Goal: Task Accomplishment & Management: Complete application form

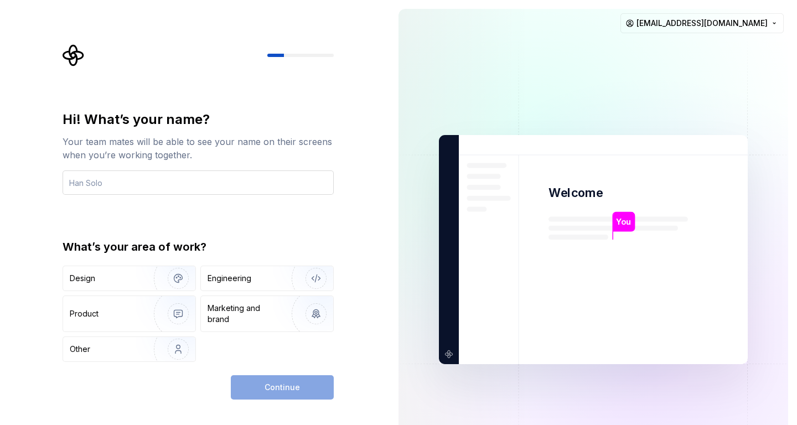
click at [236, 186] on input "text" at bounding box center [198, 182] width 271 height 24
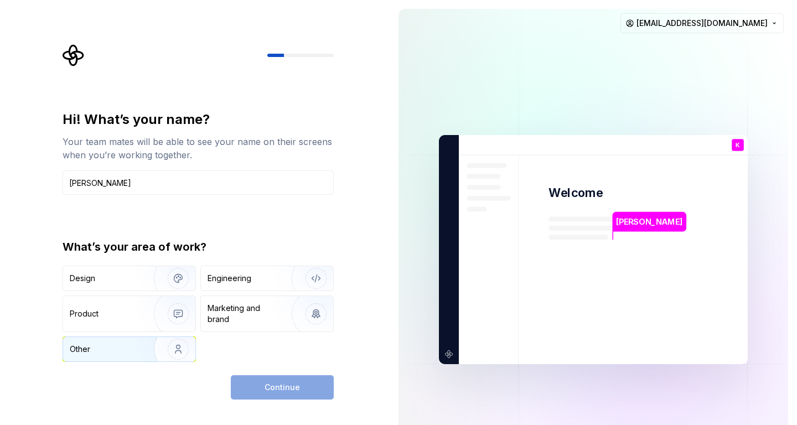
type input "[PERSON_NAME]"
click at [176, 352] on img "button" at bounding box center [171, 349] width 71 height 74
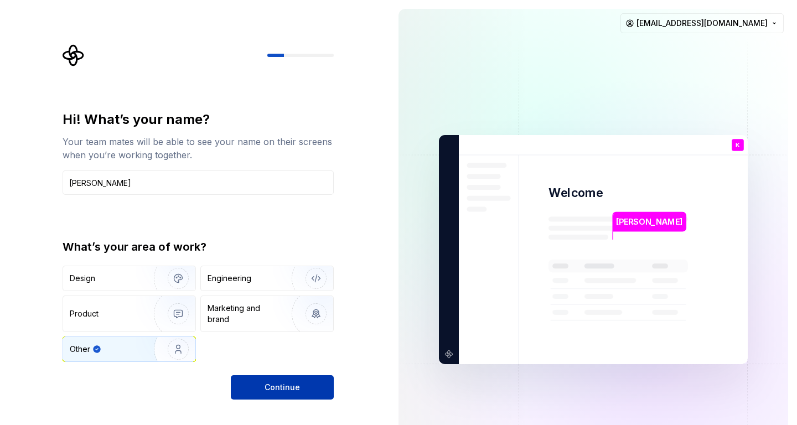
click at [298, 388] on span "Continue" at bounding box center [281, 387] width 35 height 11
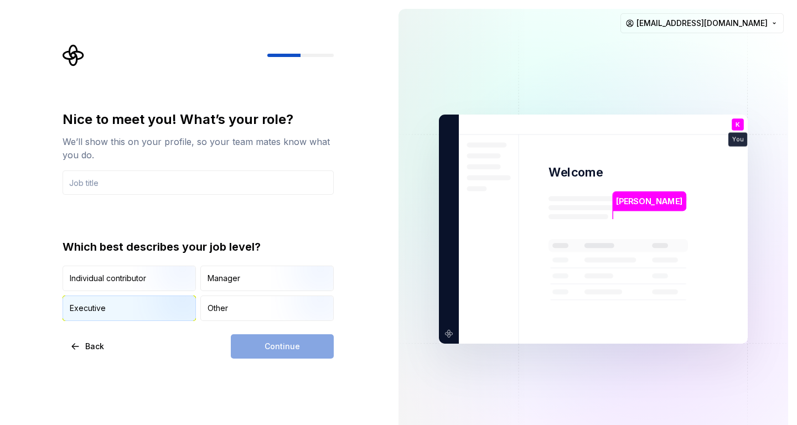
click at [167, 310] on img "button" at bounding box center [168, 322] width 71 height 74
click at [290, 354] on div "Continue" at bounding box center [282, 346] width 103 height 24
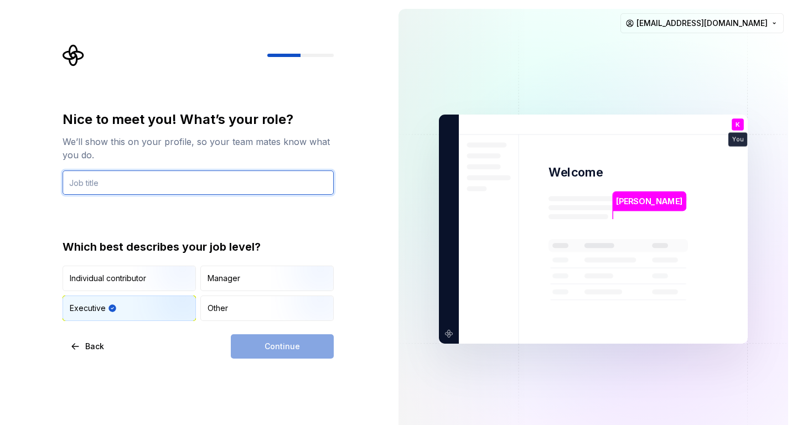
click at [263, 185] on input "text" at bounding box center [198, 182] width 271 height 24
click at [218, 187] on input "text" at bounding box center [198, 182] width 271 height 24
click at [184, 177] on input "text" at bounding box center [198, 182] width 271 height 24
click at [219, 170] on input "text" at bounding box center [198, 182] width 271 height 24
type input "Analyst"
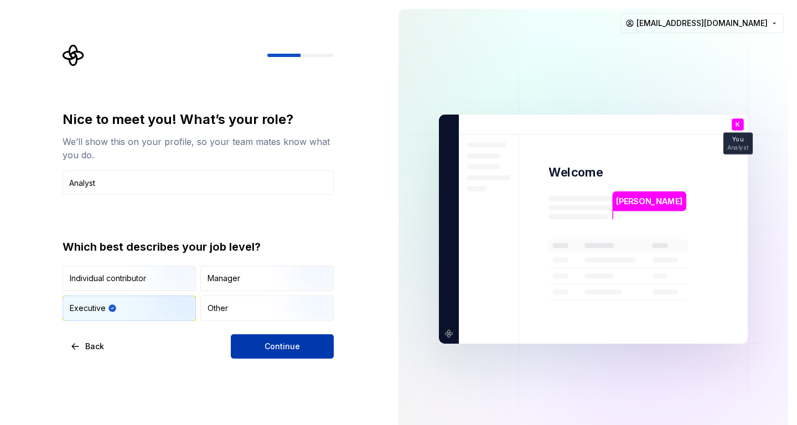
click at [288, 346] on span "Continue" at bounding box center [281, 346] width 35 height 11
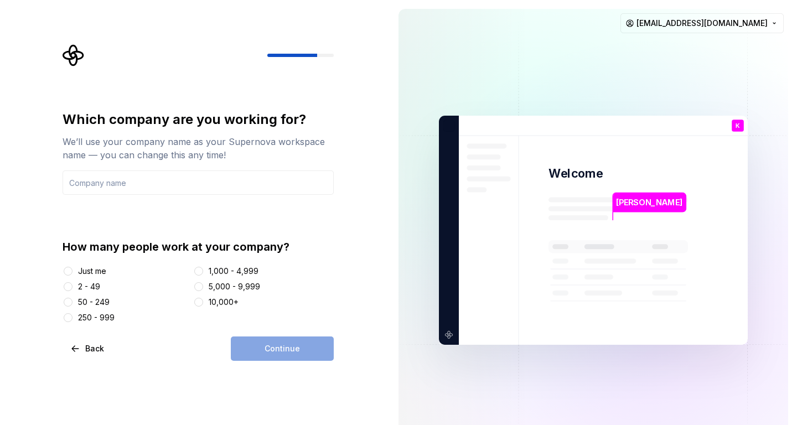
click at [203, 304] on div at bounding box center [198, 302] width 11 height 11
click at [199, 303] on button "10,000+" at bounding box center [198, 302] width 9 height 9
click at [209, 183] on input "text" at bounding box center [198, 182] width 271 height 24
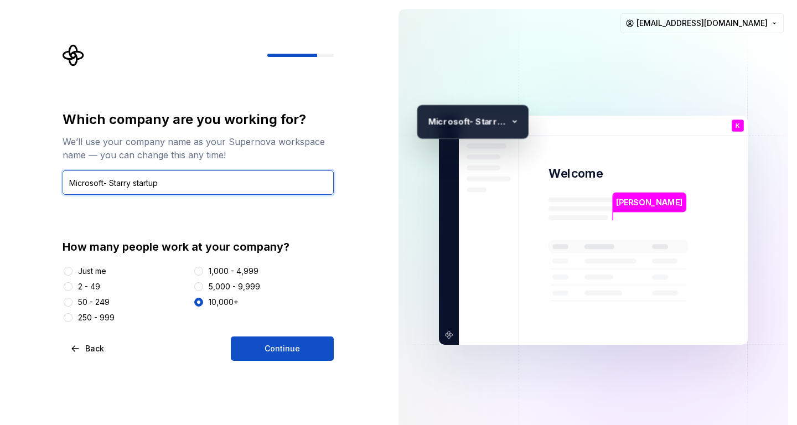
click at [131, 185] on input "Microsoft- Starry startup" at bounding box center [198, 182] width 271 height 24
type input "Microsoft- Starry ltd. startup"
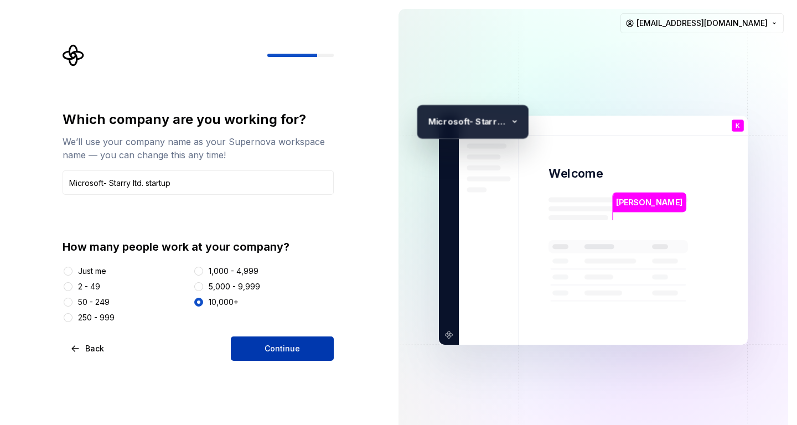
click at [296, 356] on button "Continue" at bounding box center [282, 348] width 103 height 24
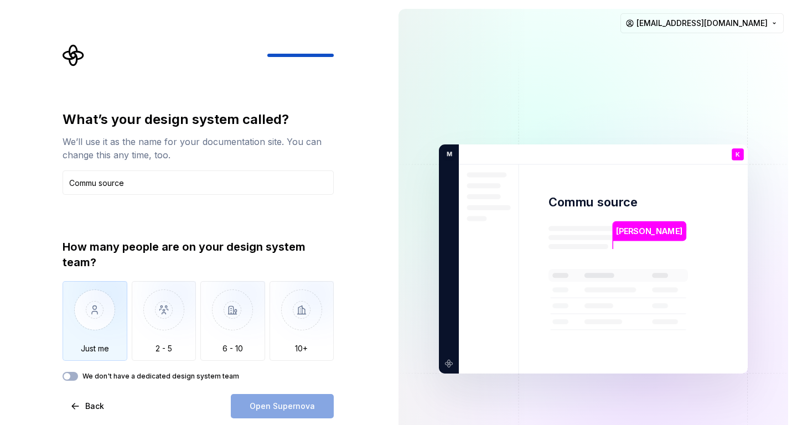
type input "Commu source"
click at [97, 322] on img "button" at bounding box center [95, 318] width 65 height 74
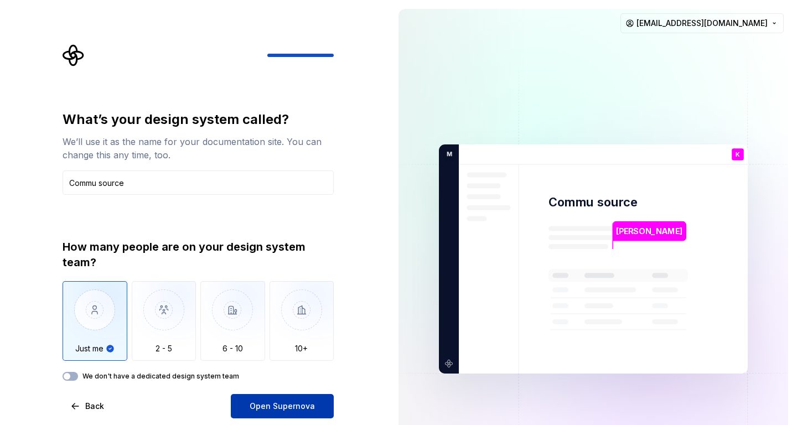
click at [279, 408] on span "Open Supernova" at bounding box center [282, 406] width 65 height 11
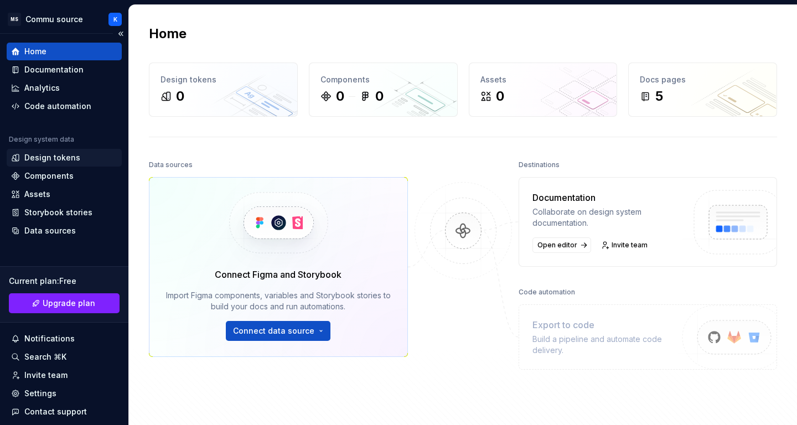
click at [67, 159] on div "Design tokens" at bounding box center [52, 157] width 56 height 11
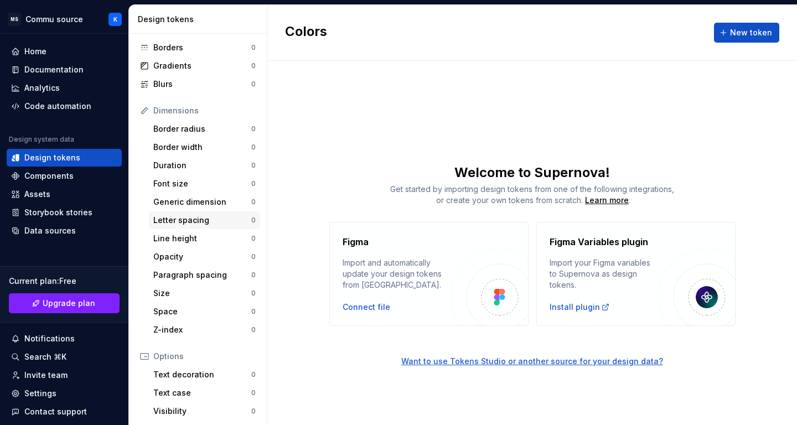
scroll to position [181, 0]
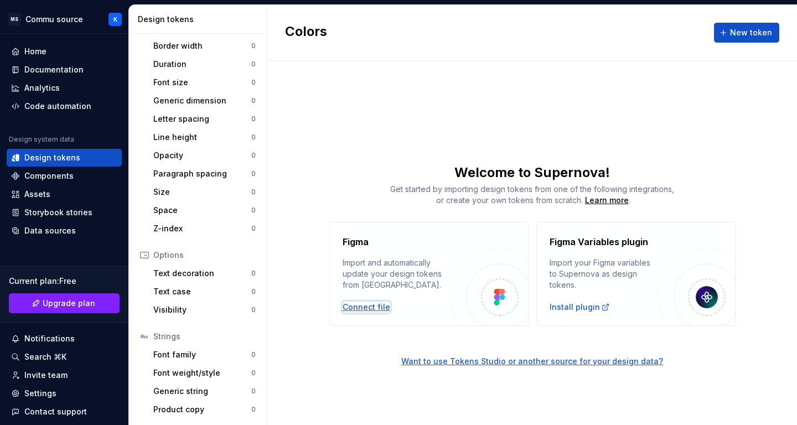
click at [381, 305] on div "Connect file" at bounding box center [367, 307] width 48 height 11
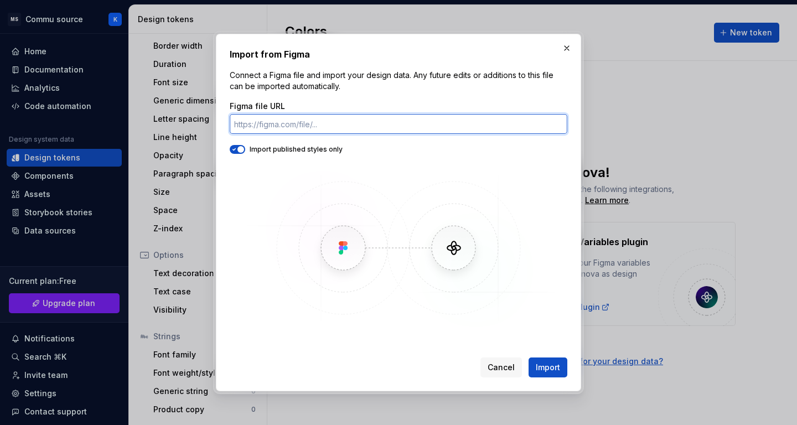
click at [345, 124] on input "Figma file URL" at bounding box center [399, 124] width 338 height 20
paste input "[URL][DOMAIN_NAME]"
type input "[URL][DOMAIN_NAME]"
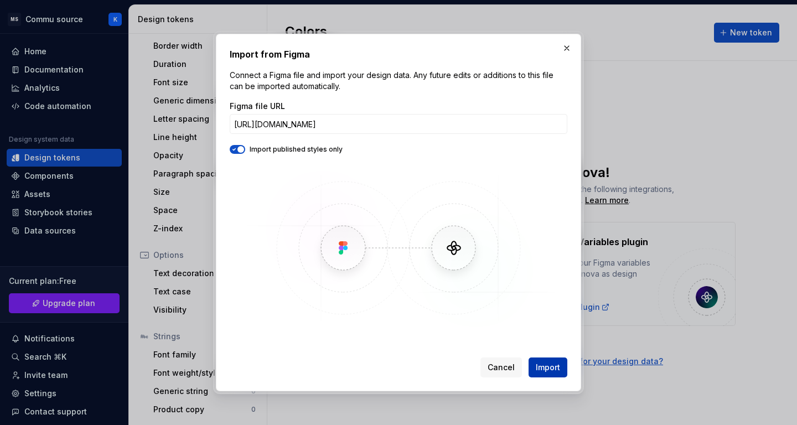
scroll to position [0, 0]
click at [551, 367] on span "Import" at bounding box center [548, 367] width 24 height 11
click at [549, 366] on span "Import" at bounding box center [548, 367] width 24 height 11
click at [549, 366] on div "Cancel Import" at bounding box center [523, 367] width 87 height 20
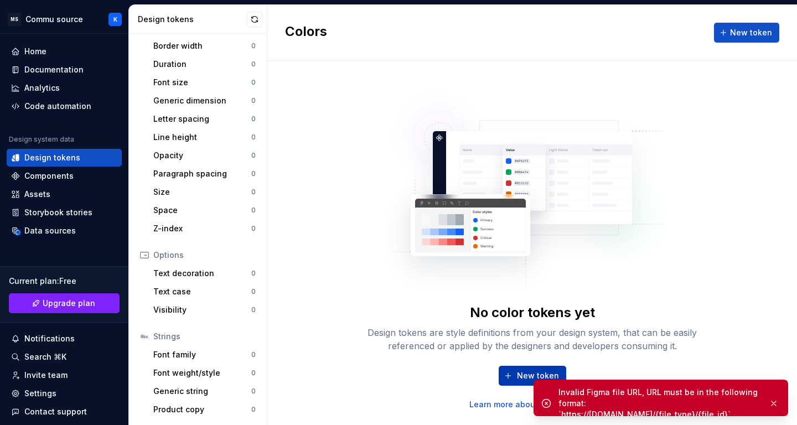
click at [523, 378] on span "New token" at bounding box center [538, 375] width 42 height 11
click at [517, 377] on button "New token" at bounding box center [533, 376] width 68 height 20
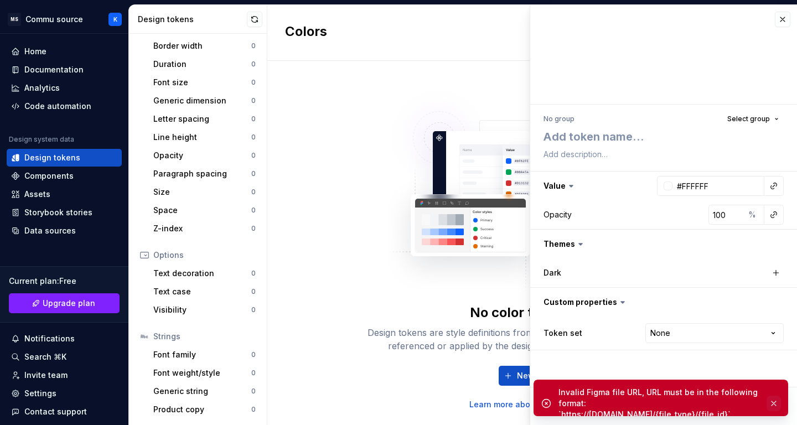
click at [774, 396] on button "button" at bounding box center [773, 403] width 14 height 15
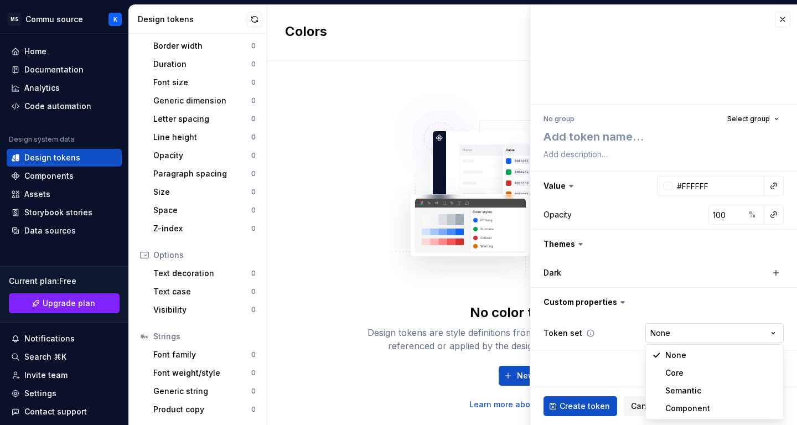
click at [730, 332] on html "MS Commu source K Home Documentation Analytics Code automation Design system da…" at bounding box center [398, 212] width 797 height 425
click at [470, 269] on html "MS Commu source K Home Documentation Analytics Code automation Design system da…" at bounding box center [398, 212] width 797 height 425
click at [782, 21] on button "button" at bounding box center [782, 19] width 15 height 15
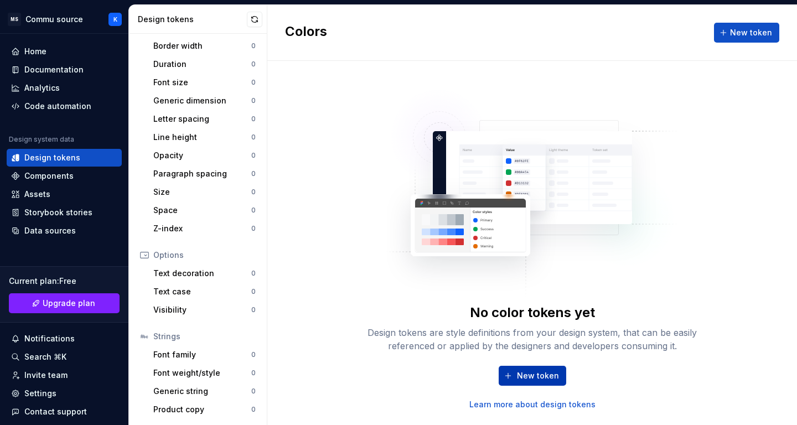
click at [542, 373] on span "New token" at bounding box center [538, 375] width 42 height 11
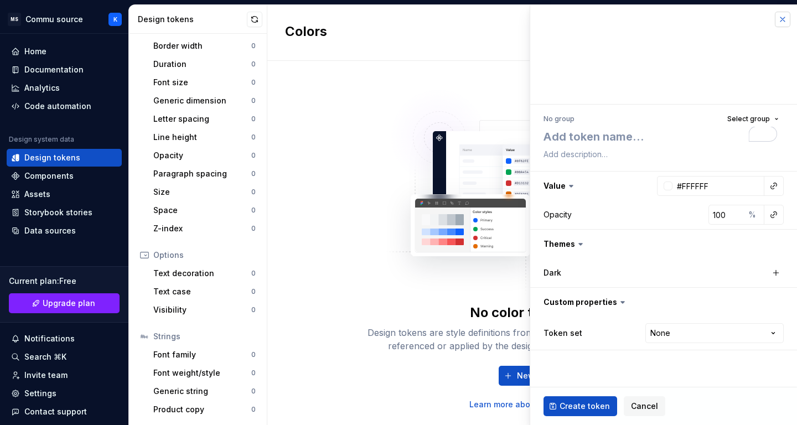
click at [781, 22] on button "button" at bounding box center [782, 19] width 15 height 15
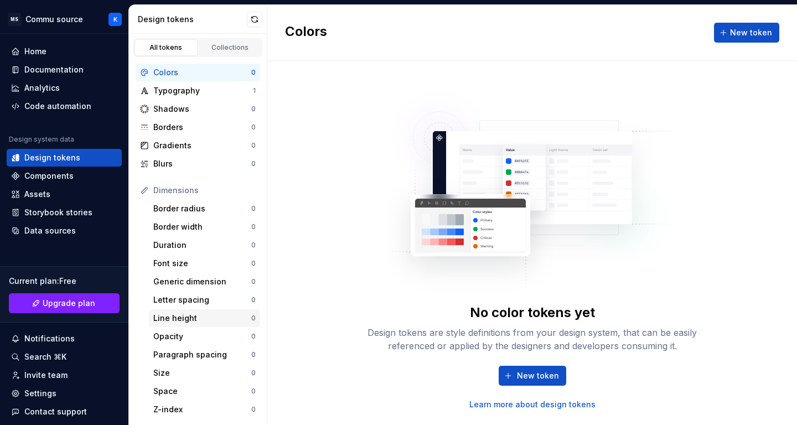
scroll to position [181, 0]
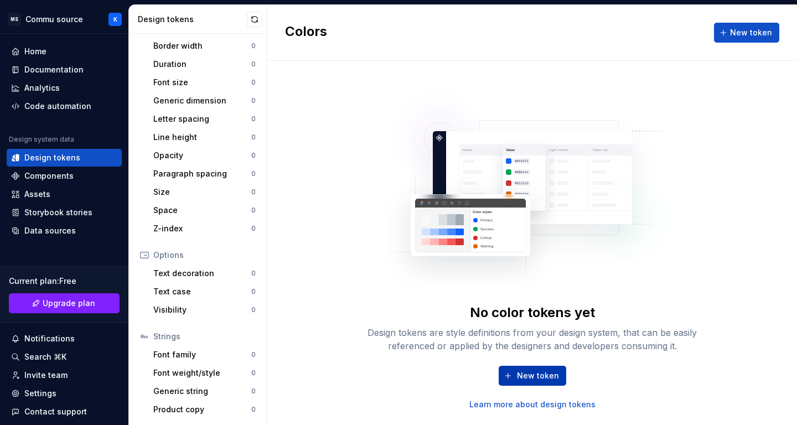
click at [528, 372] on span "New token" at bounding box center [538, 375] width 42 height 11
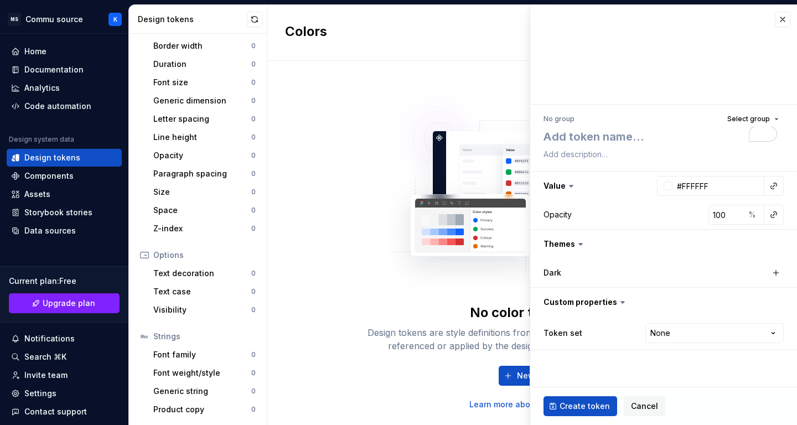
type textarea "*"
type textarea "m"
type textarea "*"
type textarea "ma"
type textarea "*"
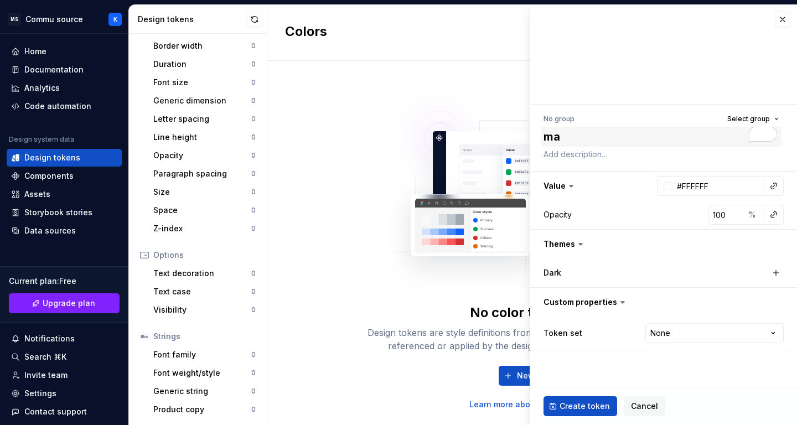
type textarea "mai"
type textarea "*"
type textarea "main"
type textarea "*"
type textarea "main"
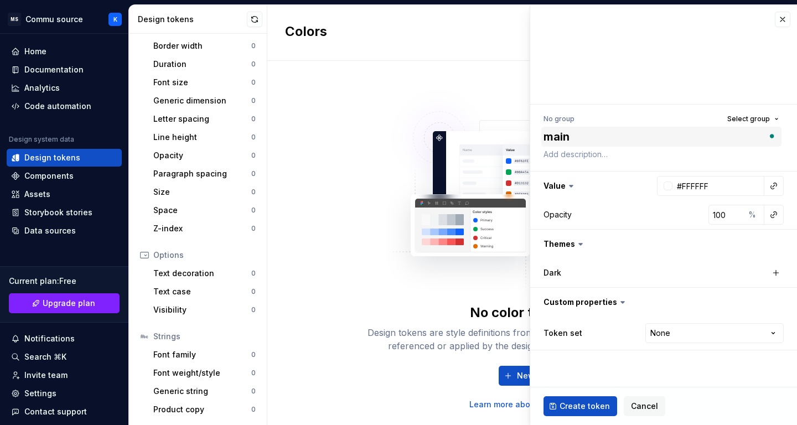
type textarea "*"
type textarea "main"
type textarea "*"
type textarea "mai"
type textarea "*"
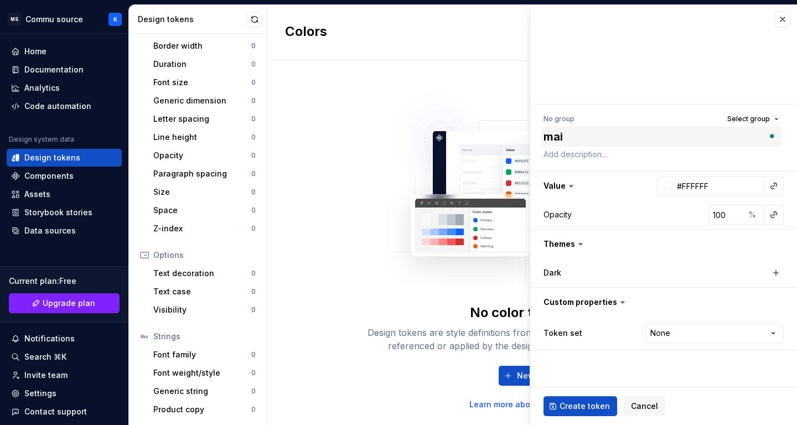
type textarea "ma"
type textarea "*"
type textarea "m"
type textarea "*"
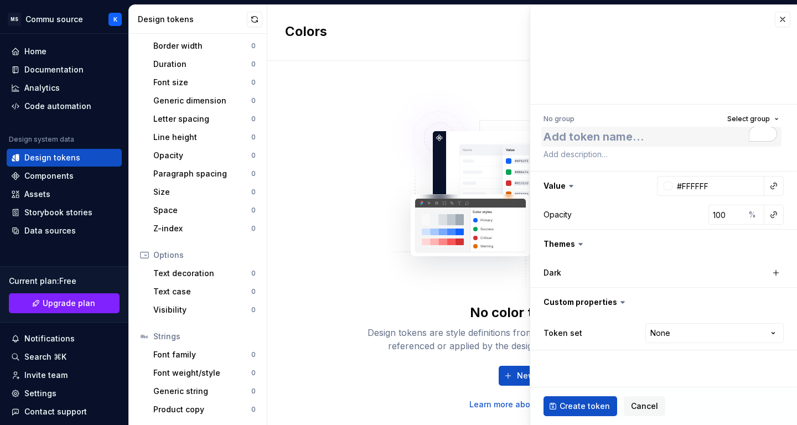
type textarea "0"
type textarea "*"
type textarea "00"
type textarea "*"
type textarea "001"
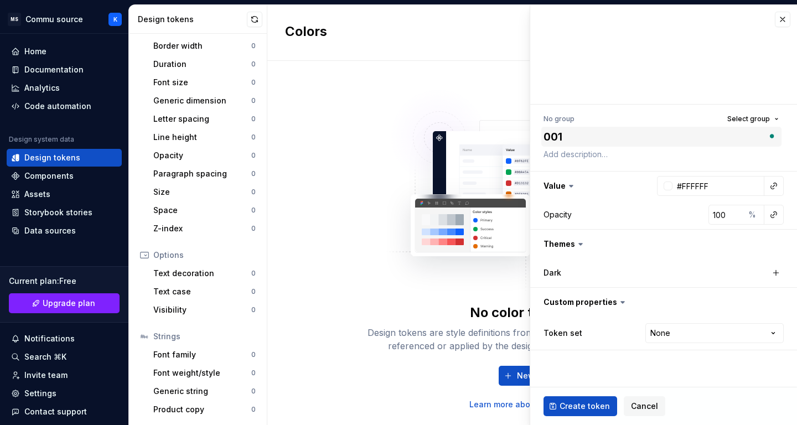
type textarea "*"
type textarea "001z"
click at [713, 340] on html "MS Commu source K Home Documentation Analytics Code automation Design system da…" at bounding box center [398, 212] width 797 height 425
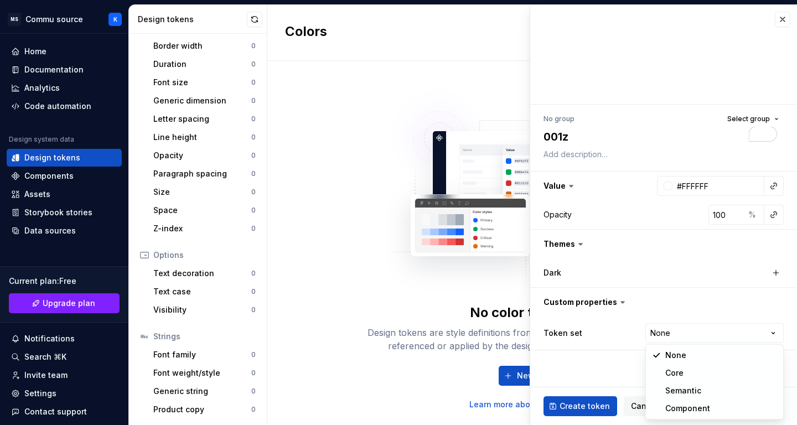
select select "**********"
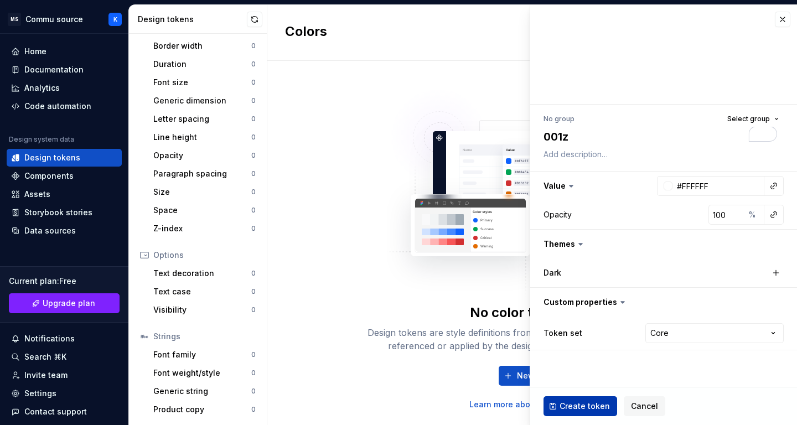
click at [593, 404] on span "Create token" at bounding box center [584, 406] width 50 height 11
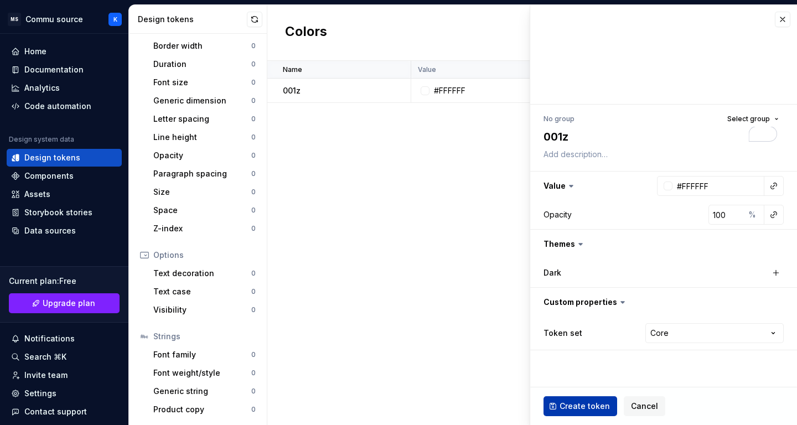
type textarea "*"
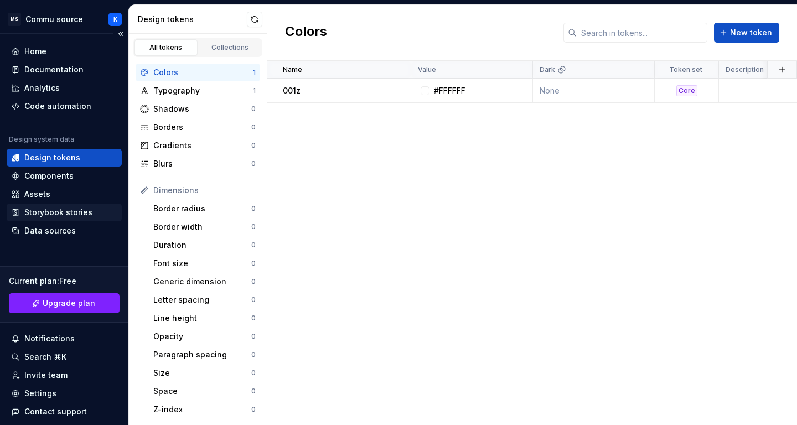
click at [75, 214] on div "Storybook stories" at bounding box center [58, 212] width 68 height 11
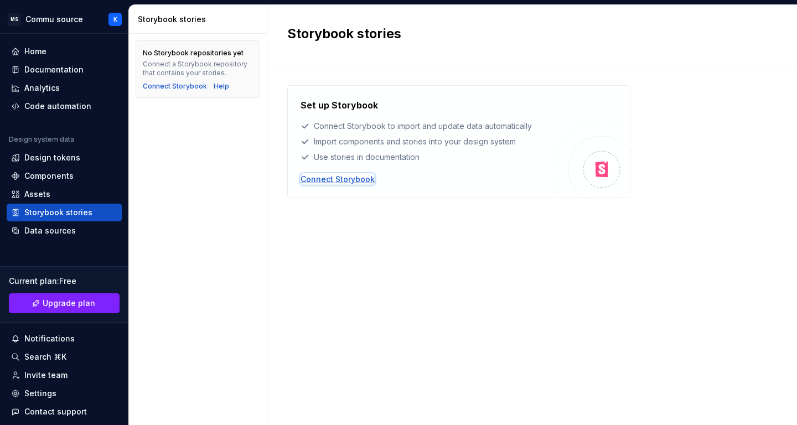
click at [345, 180] on div "Connect Storybook" at bounding box center [337, 179] width 74 height 11
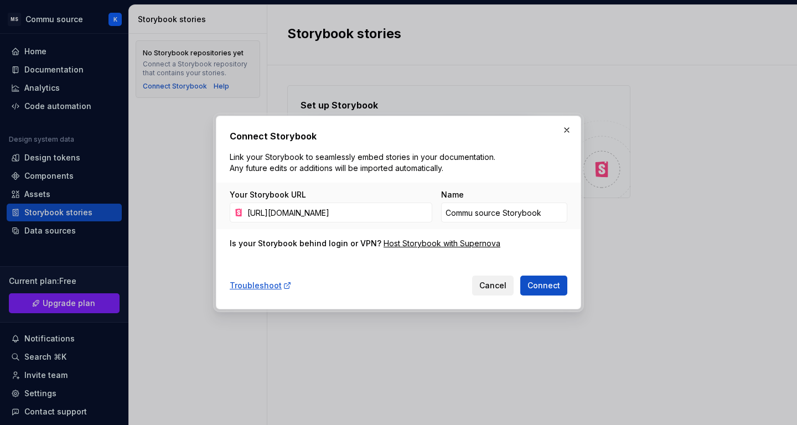
scroll to position [0, 357]
type input "[URL][DOMAIN_NAME]"
click at [554, 282] on span "Connect" at bounding box center [543, 285] width 33 height 11
click at [562, 127] on button "button" at bounding box center [566, 129] width 15 height 15
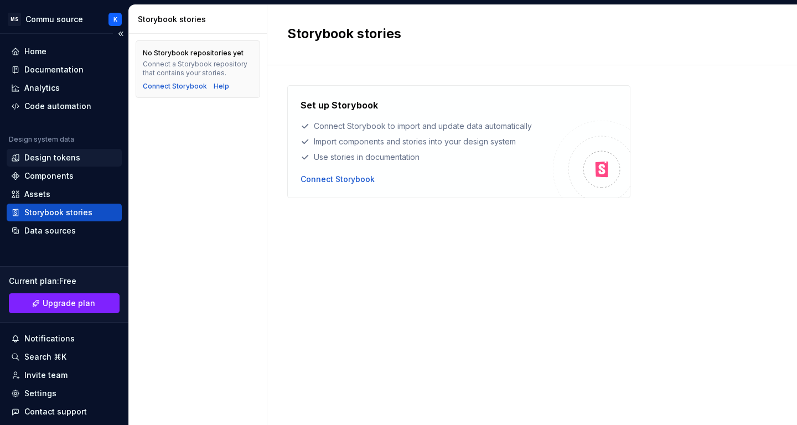
click at [75, 158] on div "Design tokens" at bounding box center [52, 157] width 56 height 11
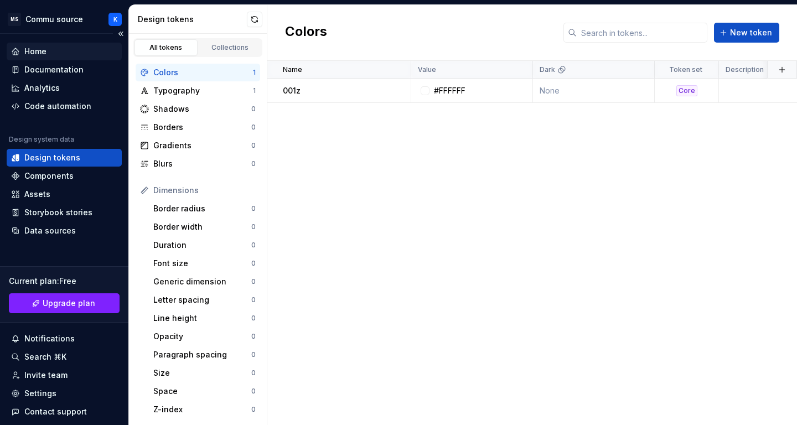
click at [63, 49] on div "Home" at bounding box center [64, 51] width 106 height 11
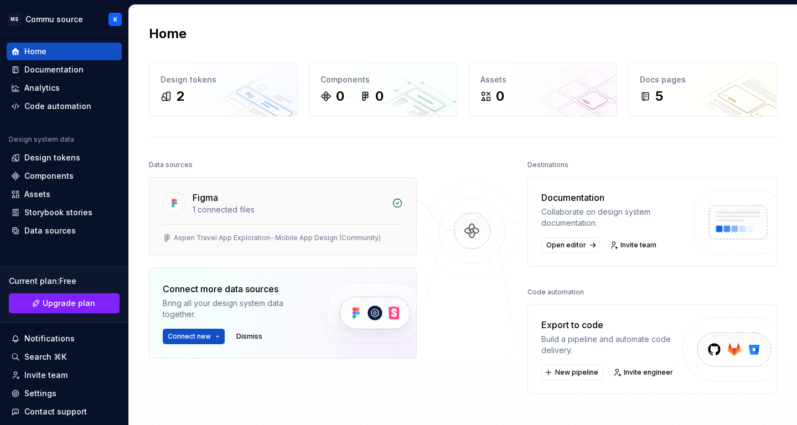
click at [254, 235] on div "Aspen Travel App Exploration- Mobile App Design (Community)" at bounding box center [277, 238] width 207 height 9
click at [269, 198] on div "Figma" at bounding box center [289, 197] width 193 height 13
click at [271, 203] on div "Figma" at bounding box center [289, 197] width 193 height 13
click at [231, 210] on div "1 connected files" at bounding box center [289, 209] width 193 height 11
